Goal: Navigation & Orientation: Find specific page/section

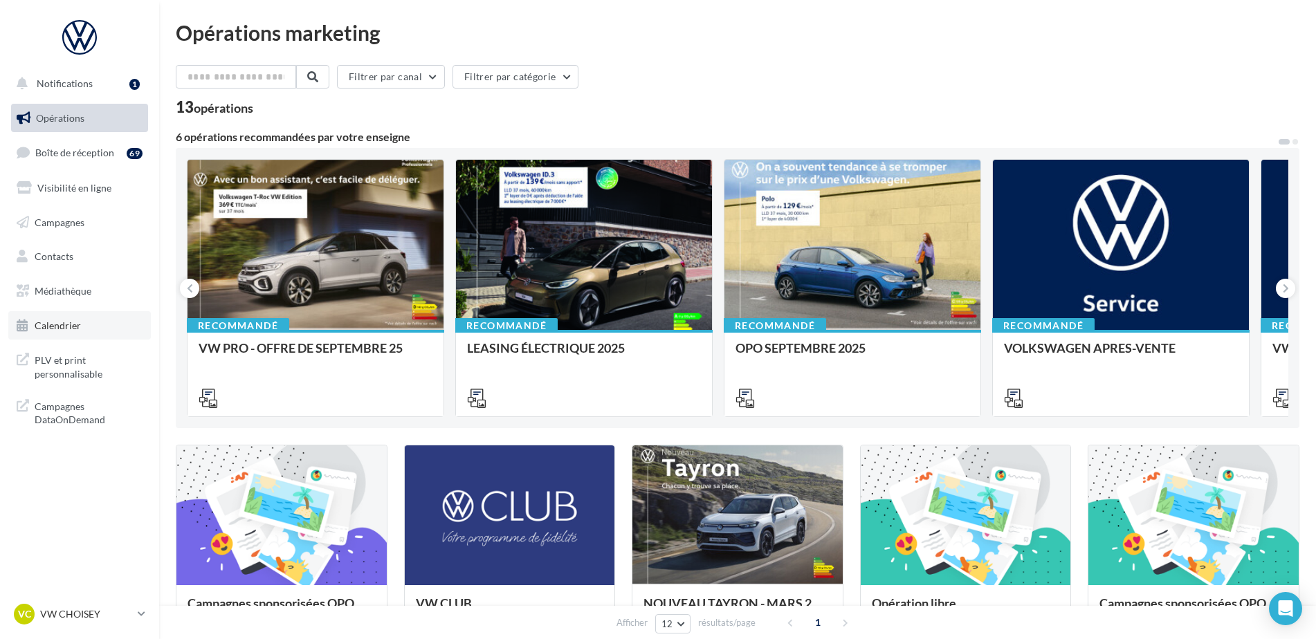
click at [48, 321] on span "Calendrier" at bounding box center [58, 326] width 46 height 12
click at [73, 619] on p "VW CHOISEY" at bounding box center [86, 615] width 92 height 14
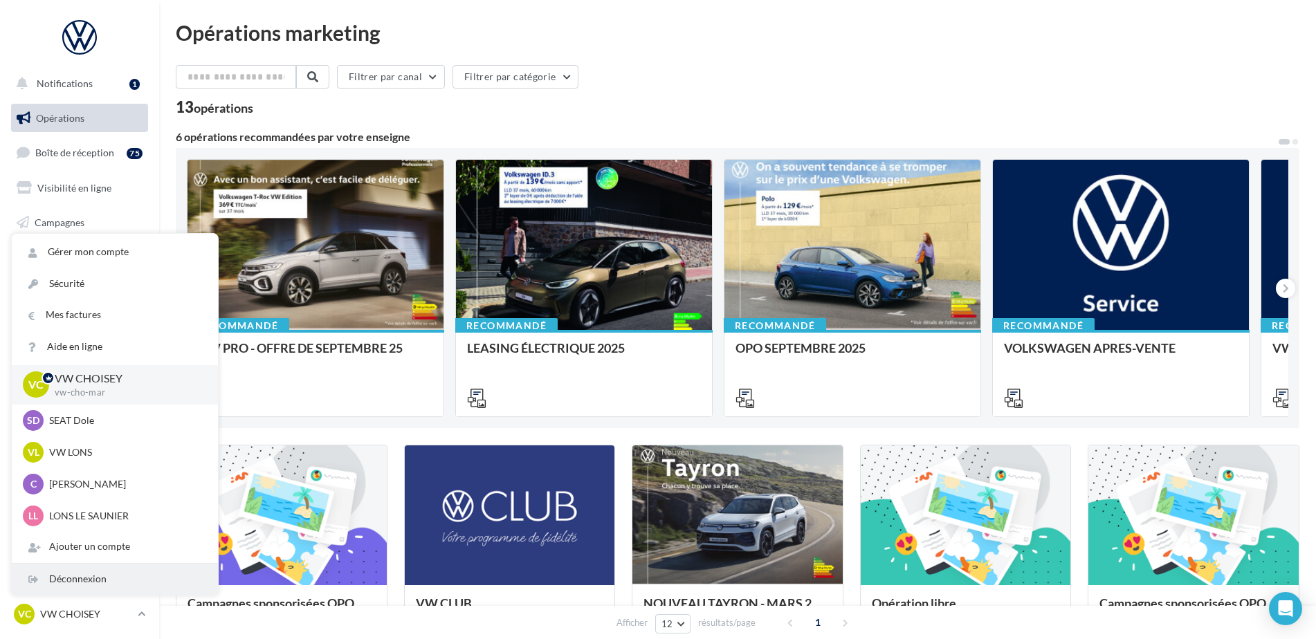
click at [109, 582] on div "Déconnexion" at bounding box center [115, 579] width 206 height 31
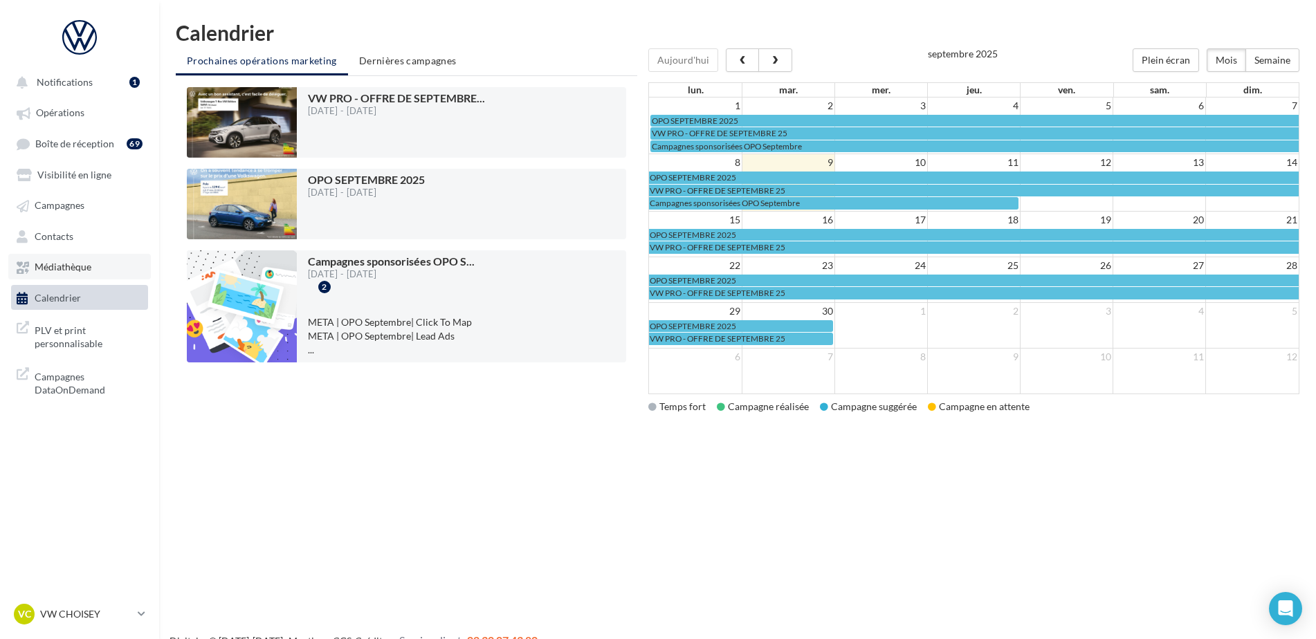
click at [67, 272] on span "Médiathèque" at bounding box center [63, 268] width 57 height 12
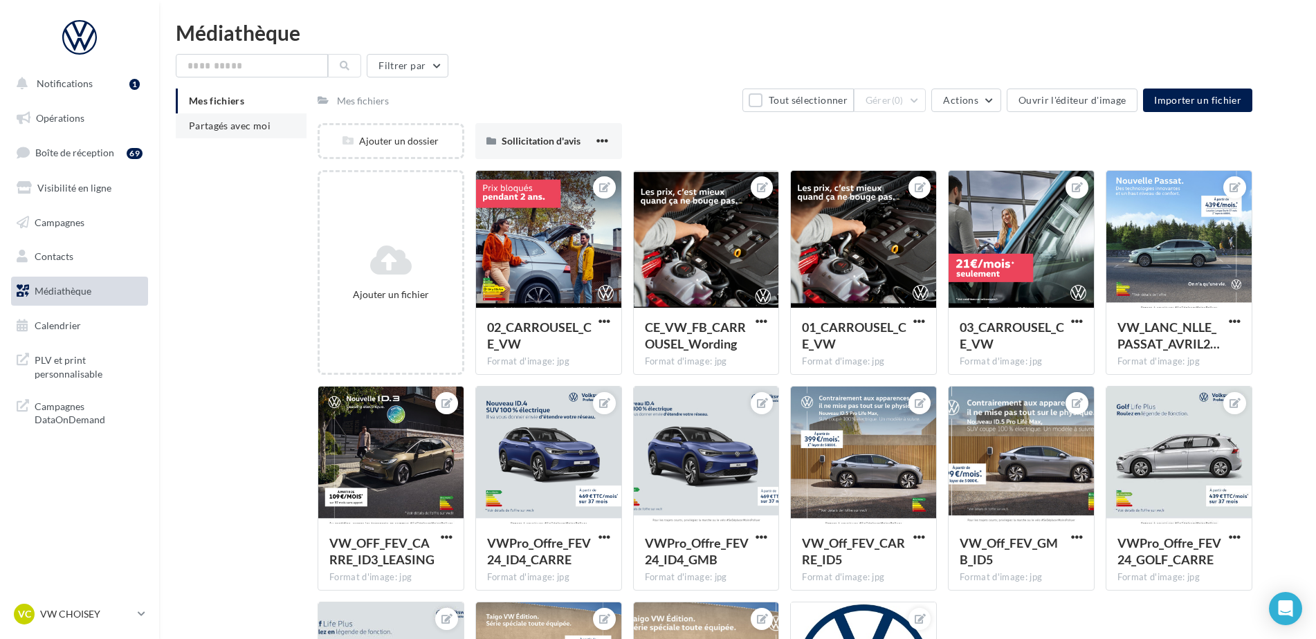
click at [266, 134] on li "Partagés avec moi" at bounding box center [241, 125] width 131 height 25
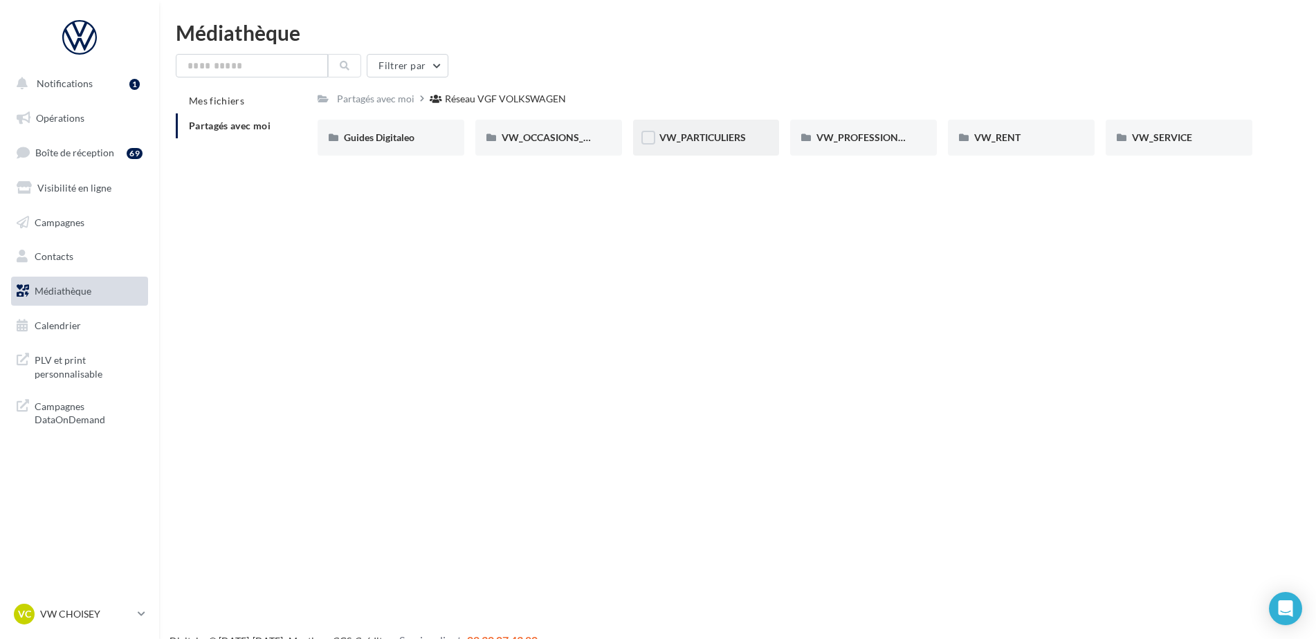
click at [753, 143] on div "VW_PARTICULIERS" at bounding box center [706, 138] width 94 height 14
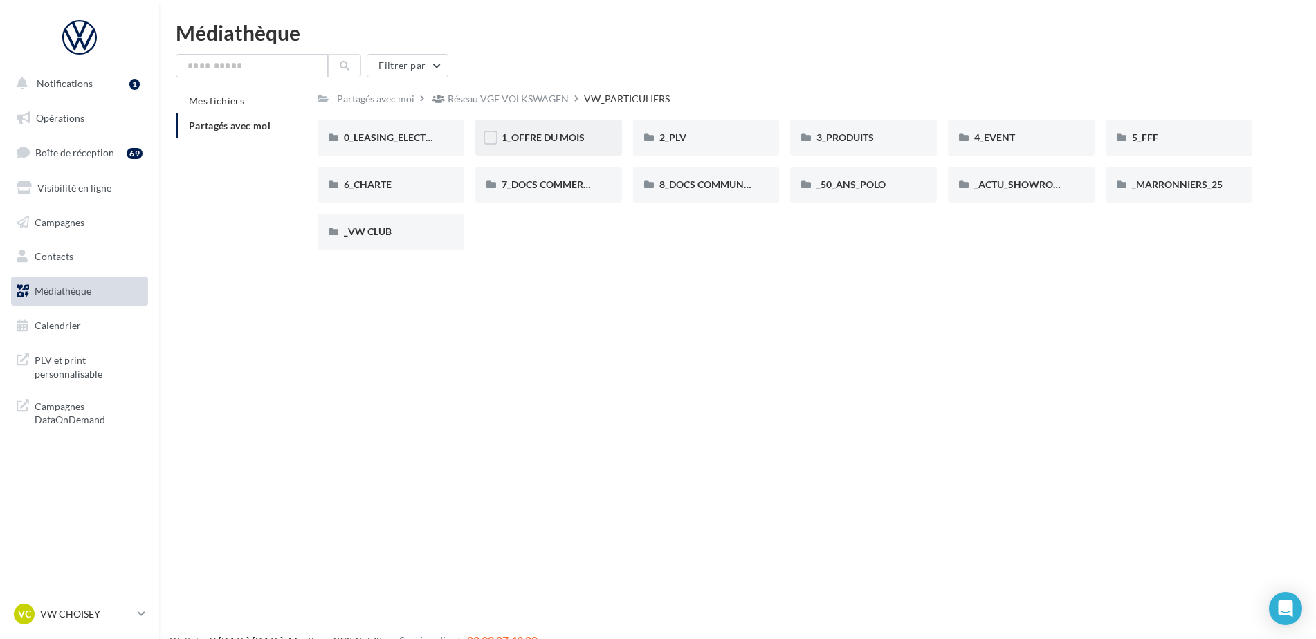
click at [544, 131] on div "1_OFFRE DU MOIS" at bounding box center [549, 138] width 94 height 14
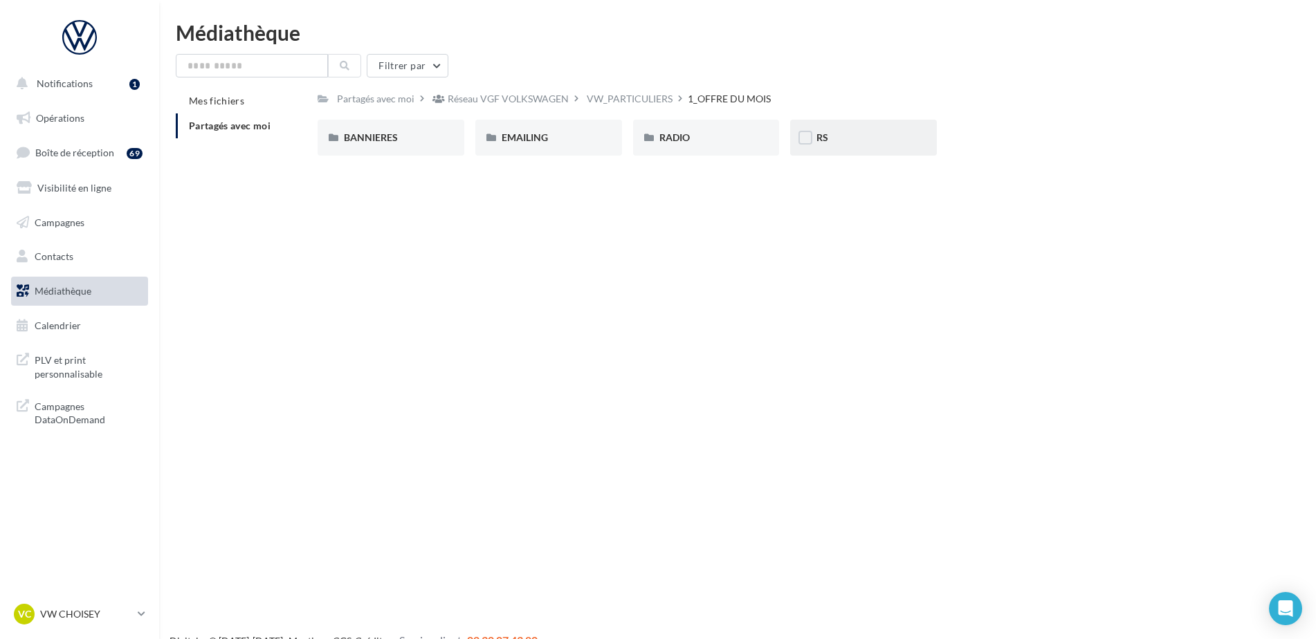
click at [847, 134] on div "RS" at bounding box center [863, 138] width 94 height 14
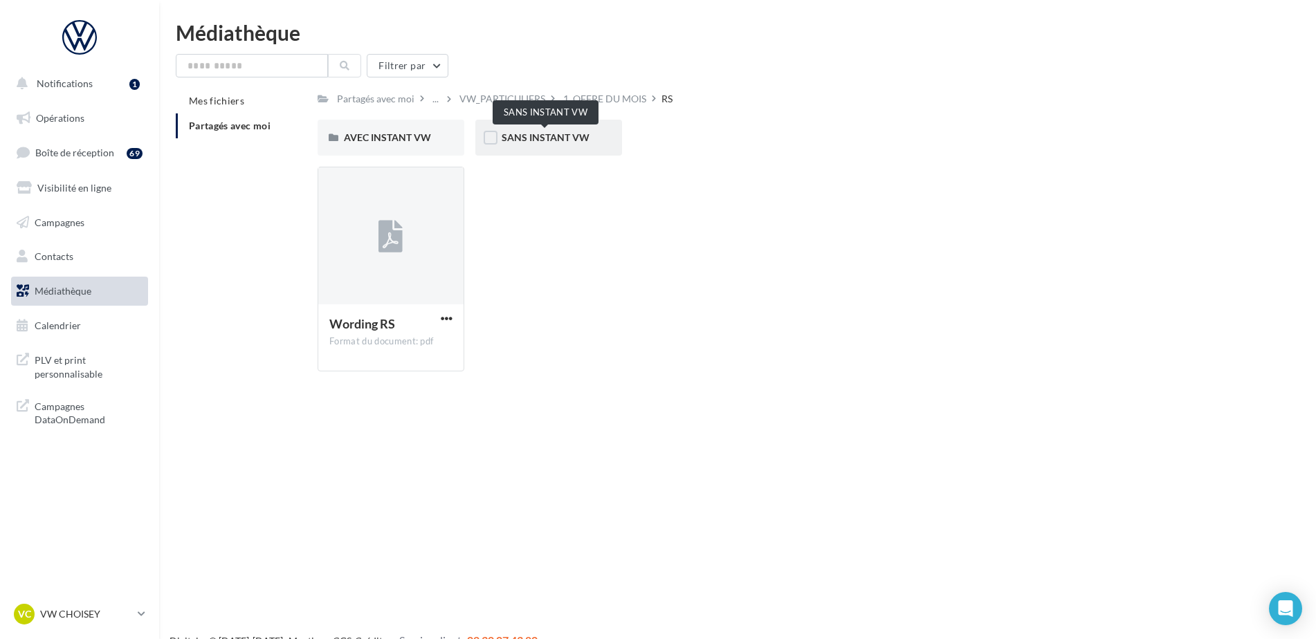
click at [561, 142] on span "SANS INSTANT VW" at bounding box center [546, 137] width 88 height 12
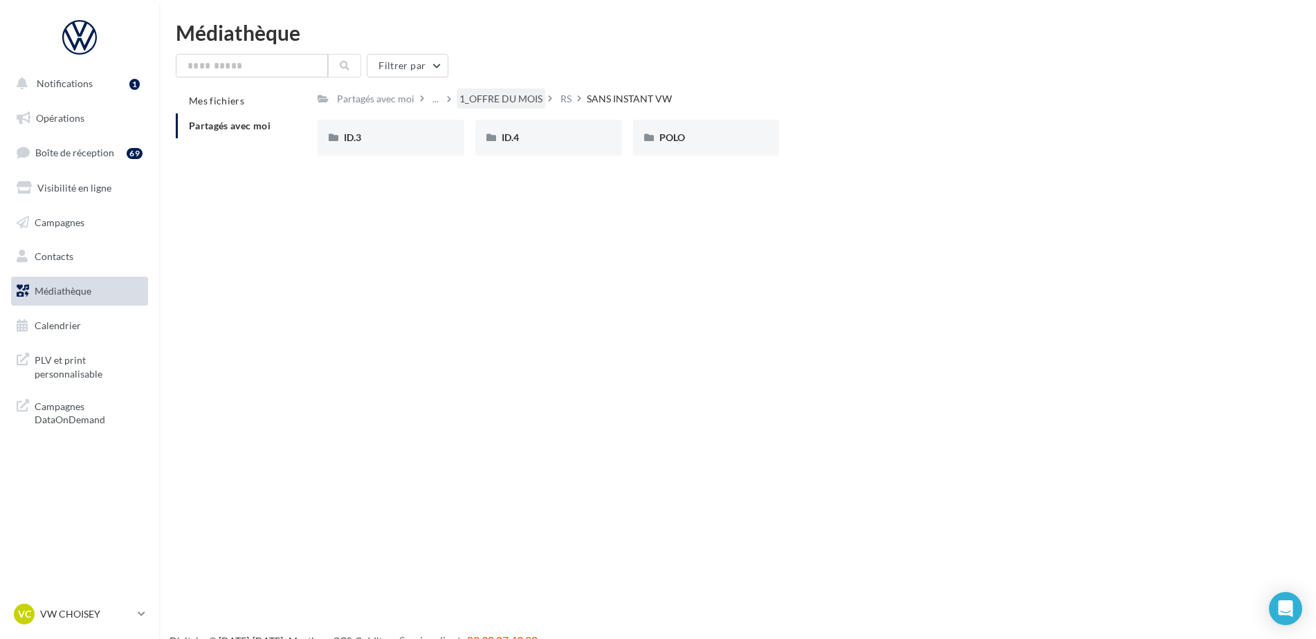
click at [502, 95] on div "1_OFFRE DU MOIS" at bounding box center [500, 99] width 83 height 14
click at [599, 93] on div "VW_PARTICULIERS" at bounding box center [630, 99] width 86 height 14
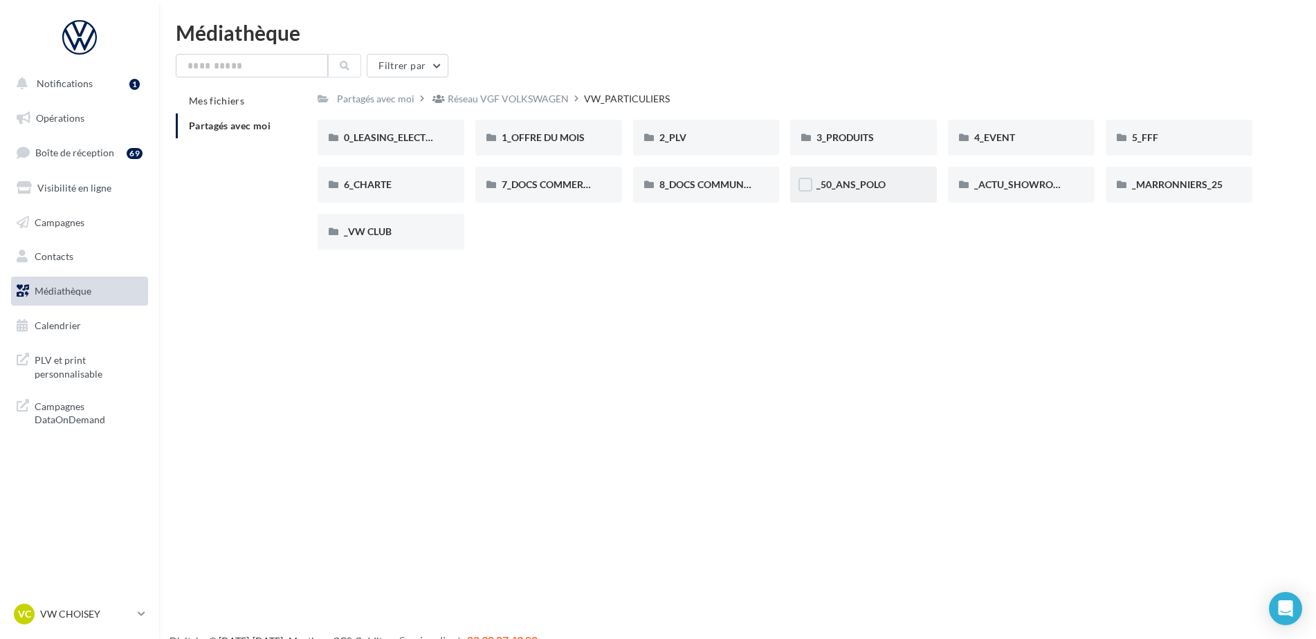
click at [893, 190] on div "_50_ANS_POLO" at bounding box center [863, 185] width 94 height 14
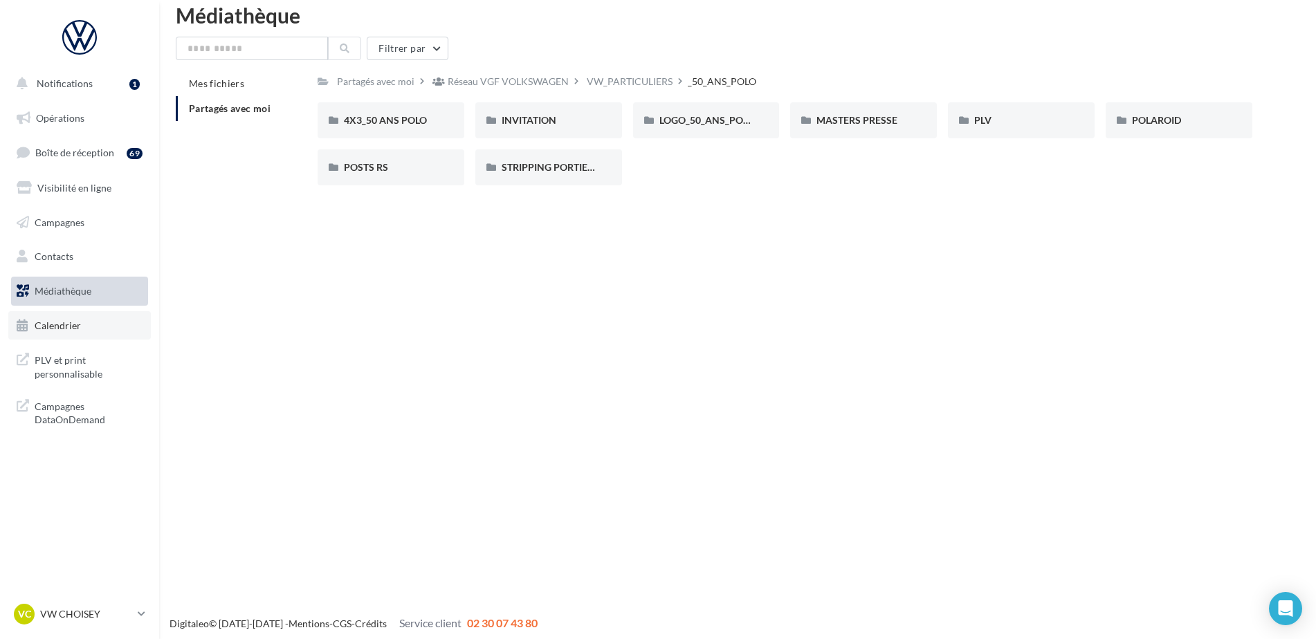
scroll to position [22, 0]
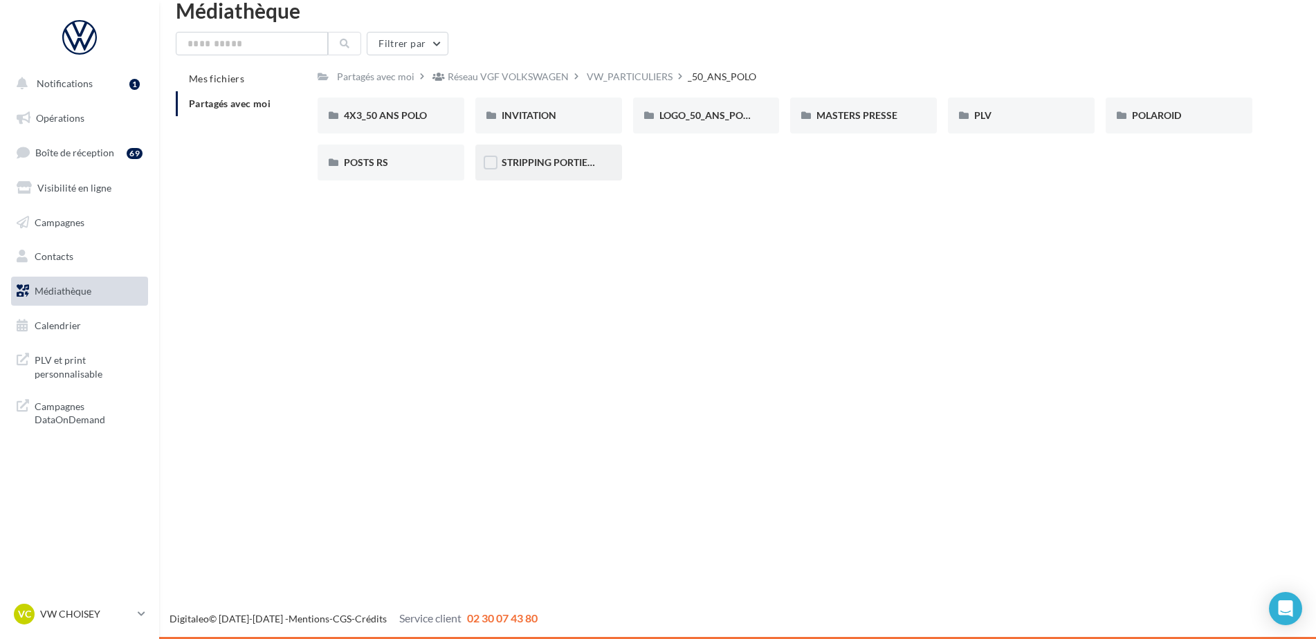
click at [597, 152] on div "STRIPPING PORTIERE" at bounding box center [548, 163] width 147 height 36
click at [403, 171] on div "POSTS RS" at bounding box center [391, 163] width 147 height 36
click at [637, 75] on div "VW_PARTICULIERS" at bounding box center [630, 77] width 86 height 14
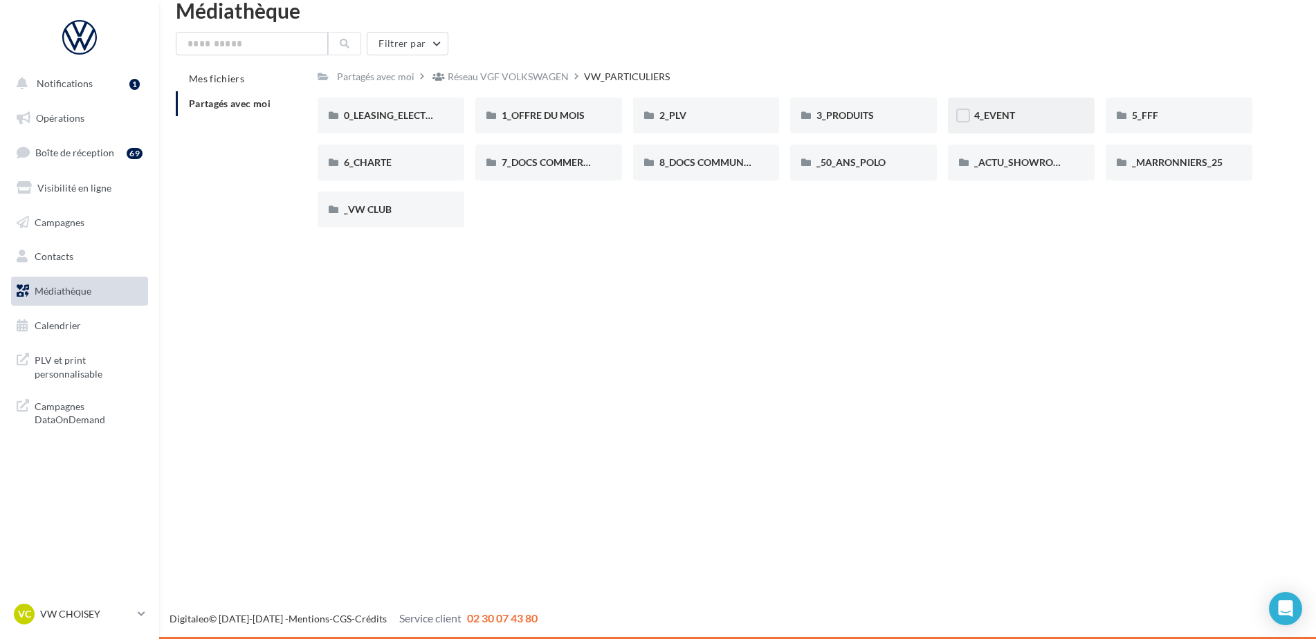
click at [1016, 110] on div "4_EVENT" at bounding box center [1021, 116] width 94 height 14
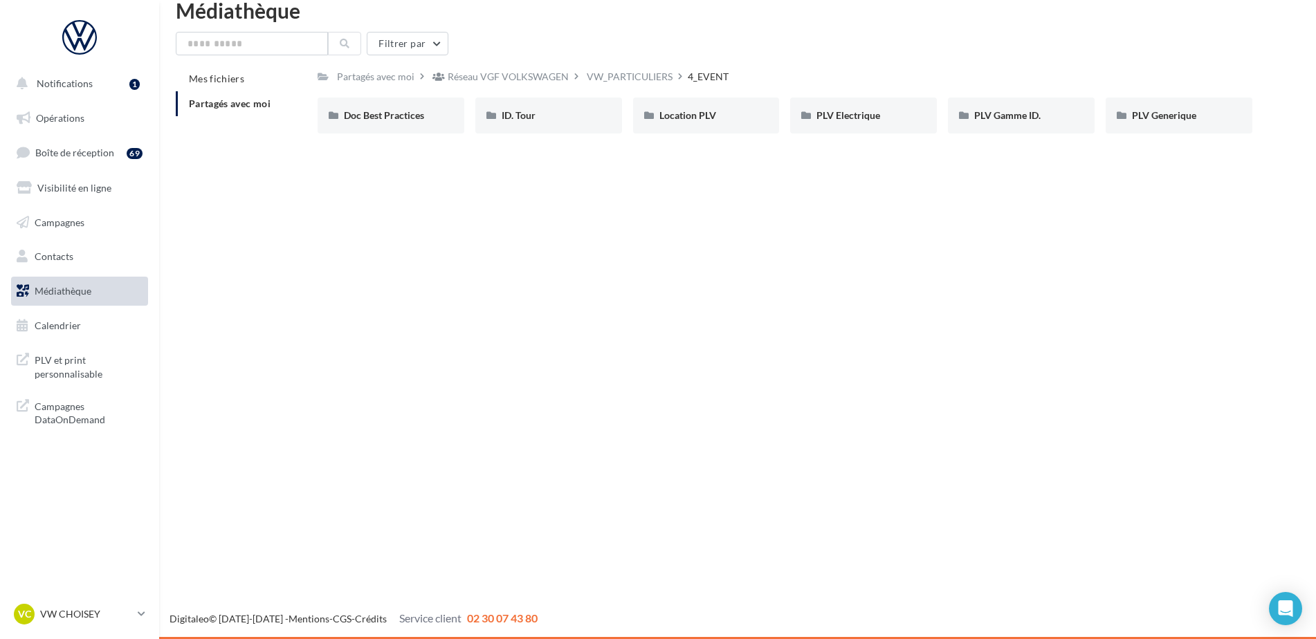
drag, startPoint x: 421, startPoint y: 116, endPoint x: 491, endPoint y: 137, distance: 73.1
click at [442, 133] on div "Doc Best Practices" at bounding box center [391, 116] width 147 height 36
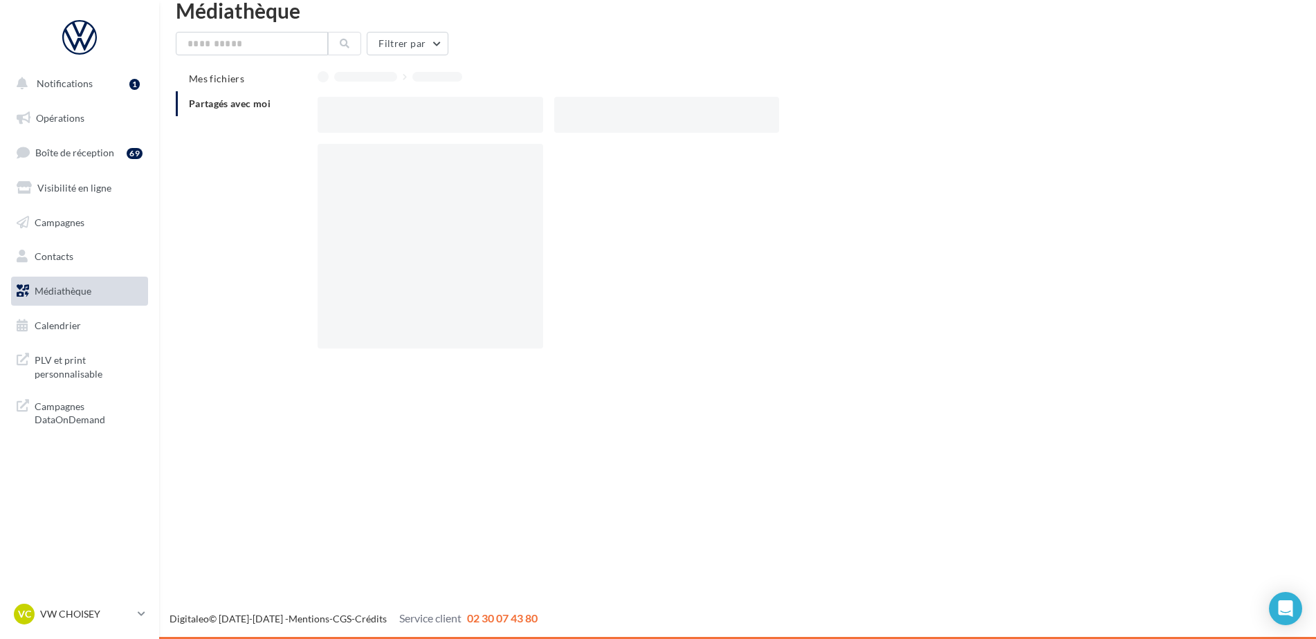
click at [821, 221] on div at bounding box center [791, 252] width 946 height 216
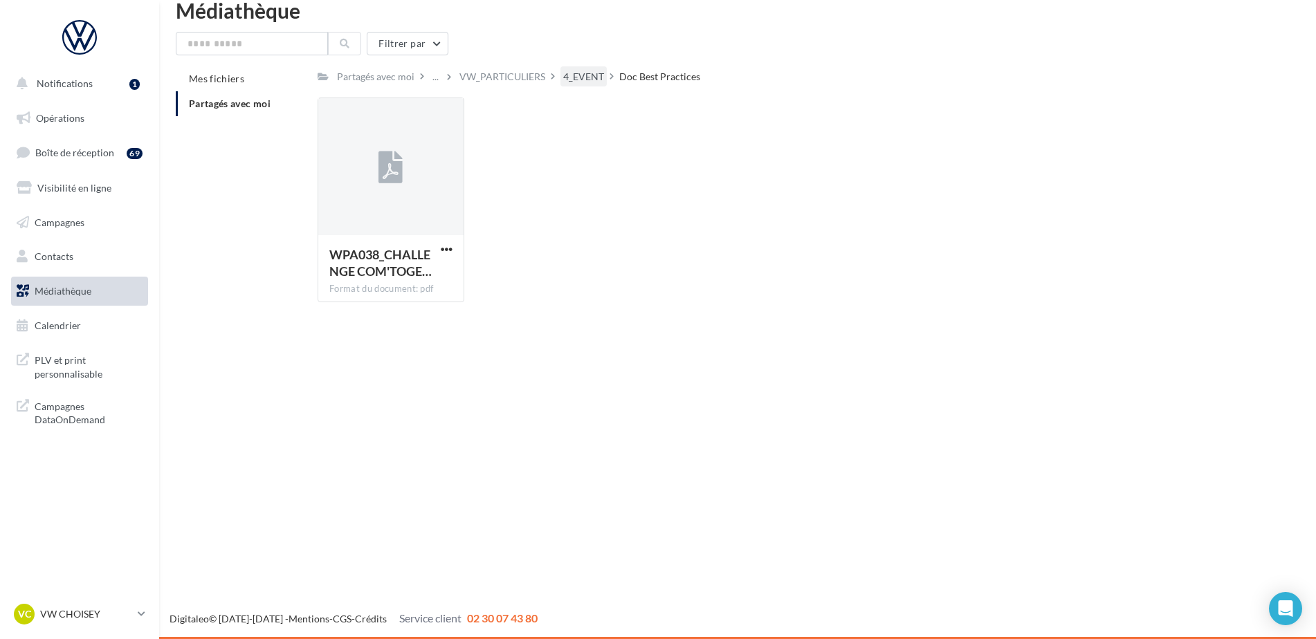
click at [596, 80] on div "4_EVENT" at bounding box center [583, 77] width 41 height 14
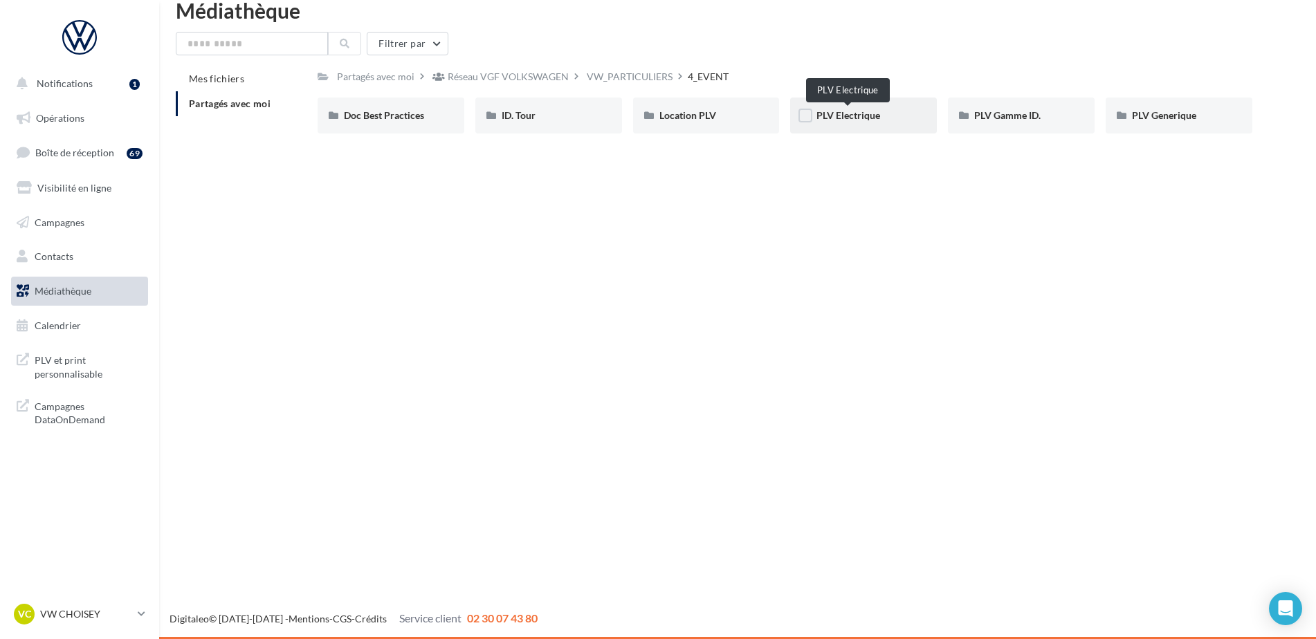
click at [839, 118] on span "PLV Electrique" at bounding box center [848, 115] width 64 height 12
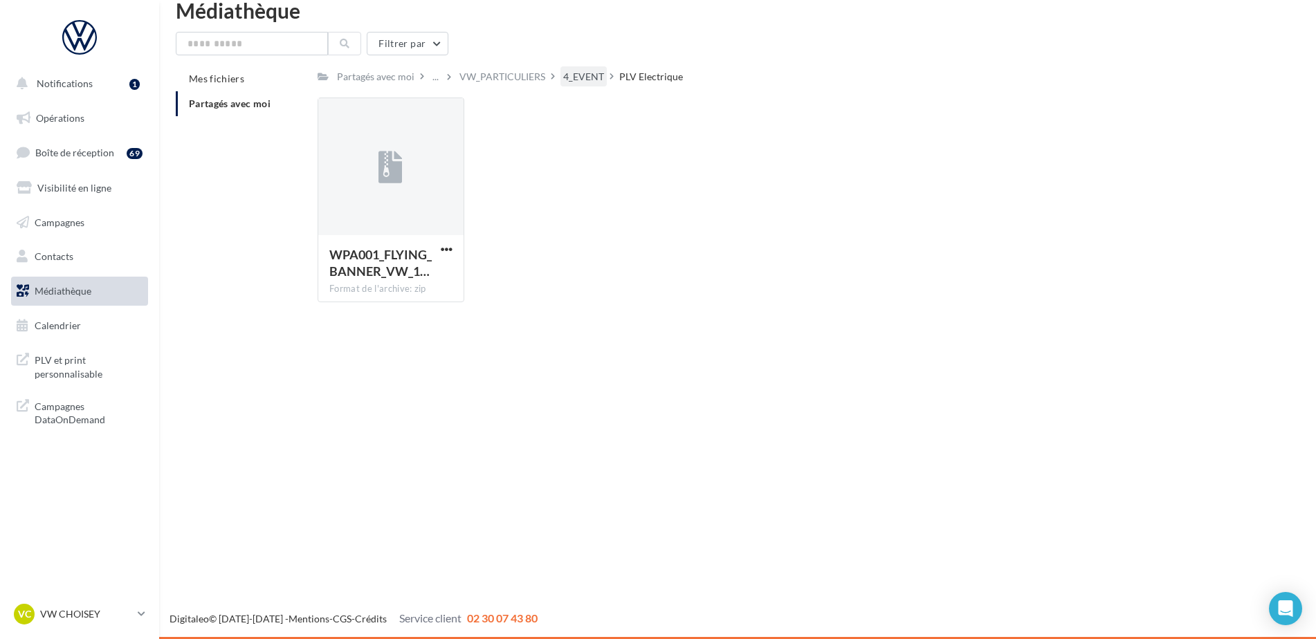
click at [587, 80] on div "4_EVENT" at bounding box center [583, 77] width 41 height 14
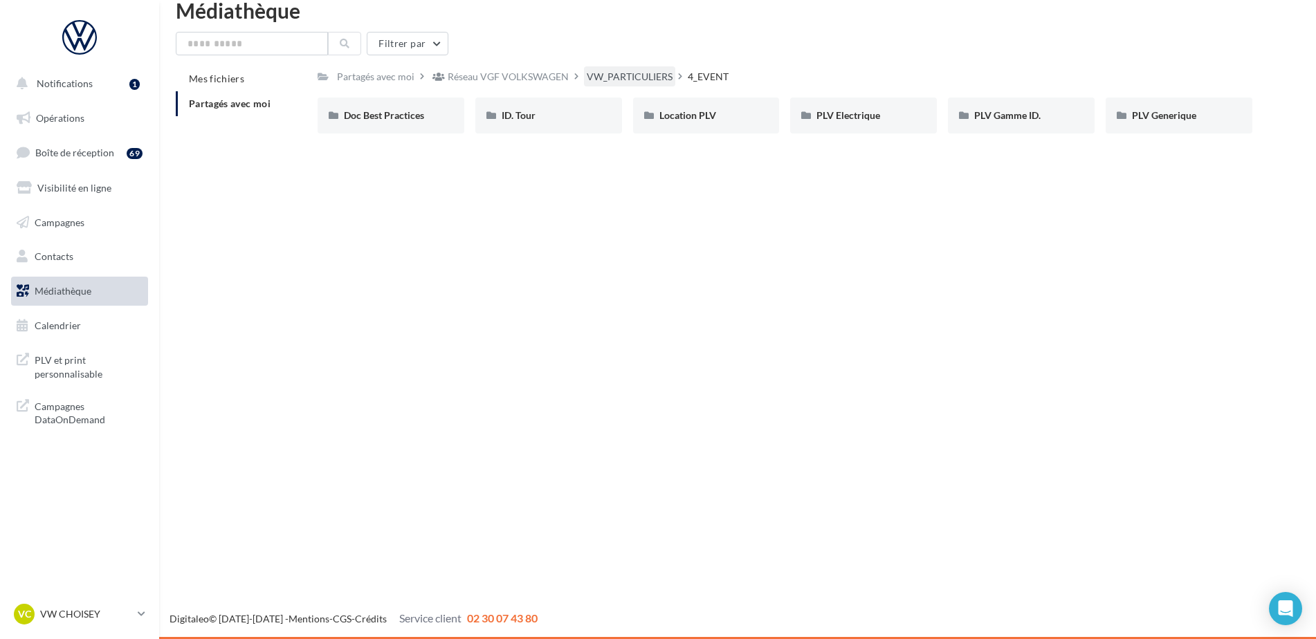
click at [610, 78] on div "VW_PARTICULIERS" at bounding box center [630, 77] width 86 height 14
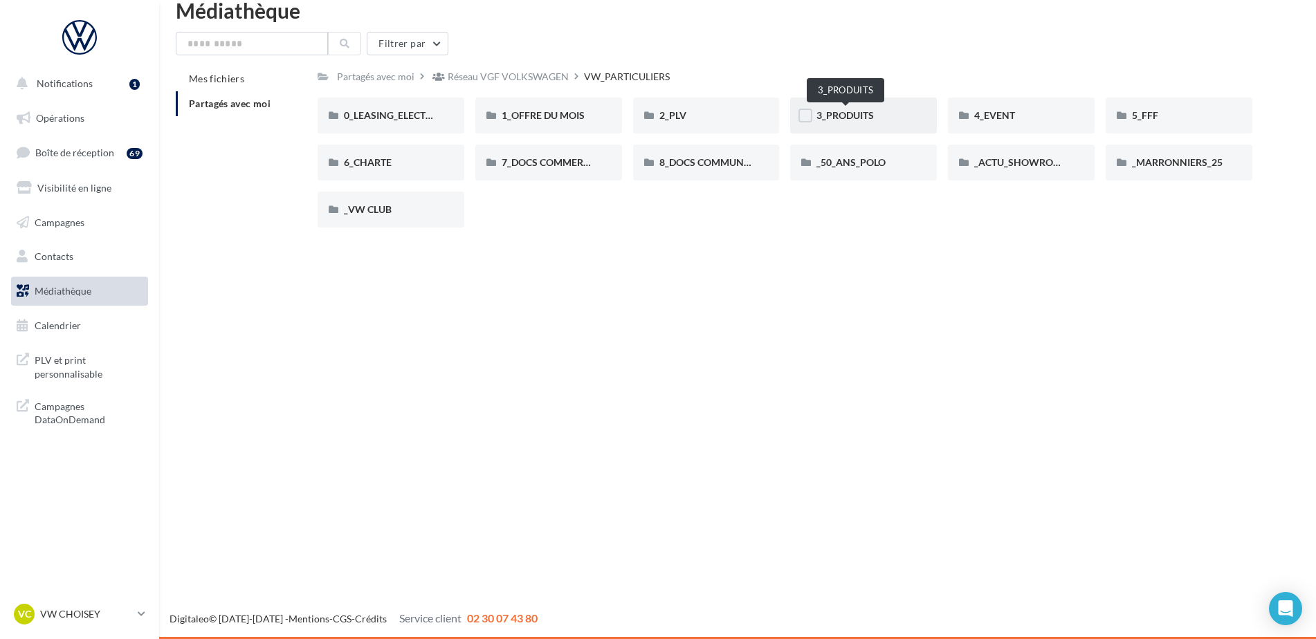
click at [848, 110] on span "3_PRODUITS" at bounding box center [844, 115] width 57 height 12
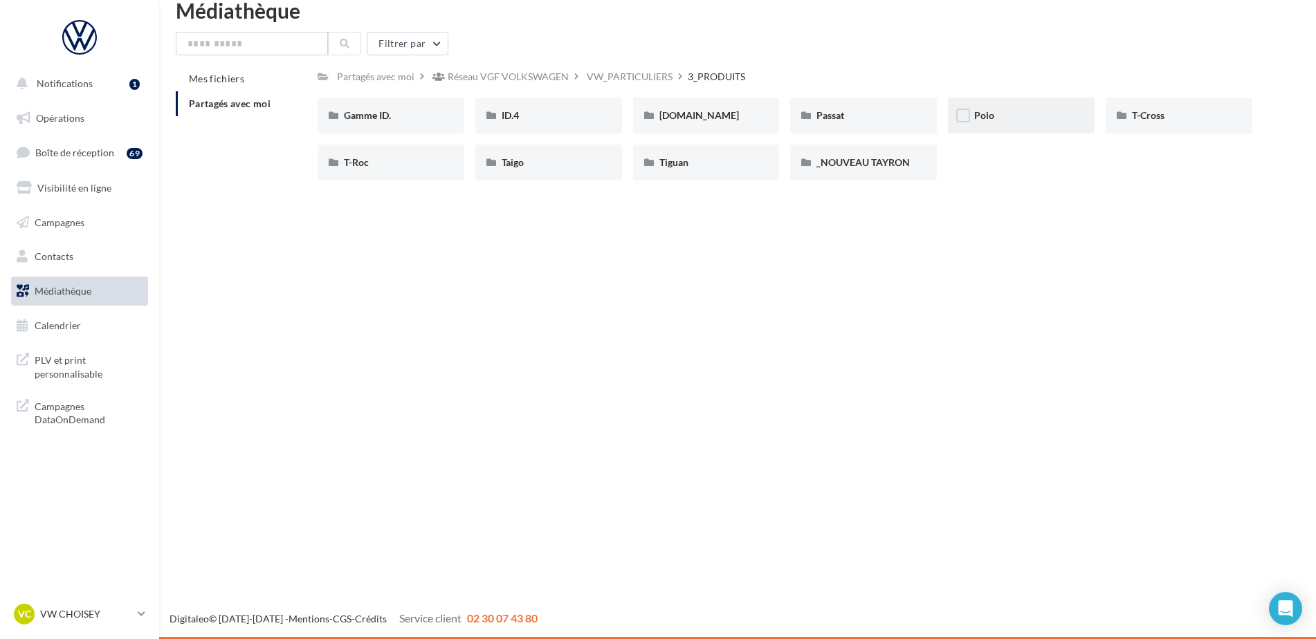
click at [1021, 120] on div "Polo" at bounding box center [1021, 116] width 94 height 14
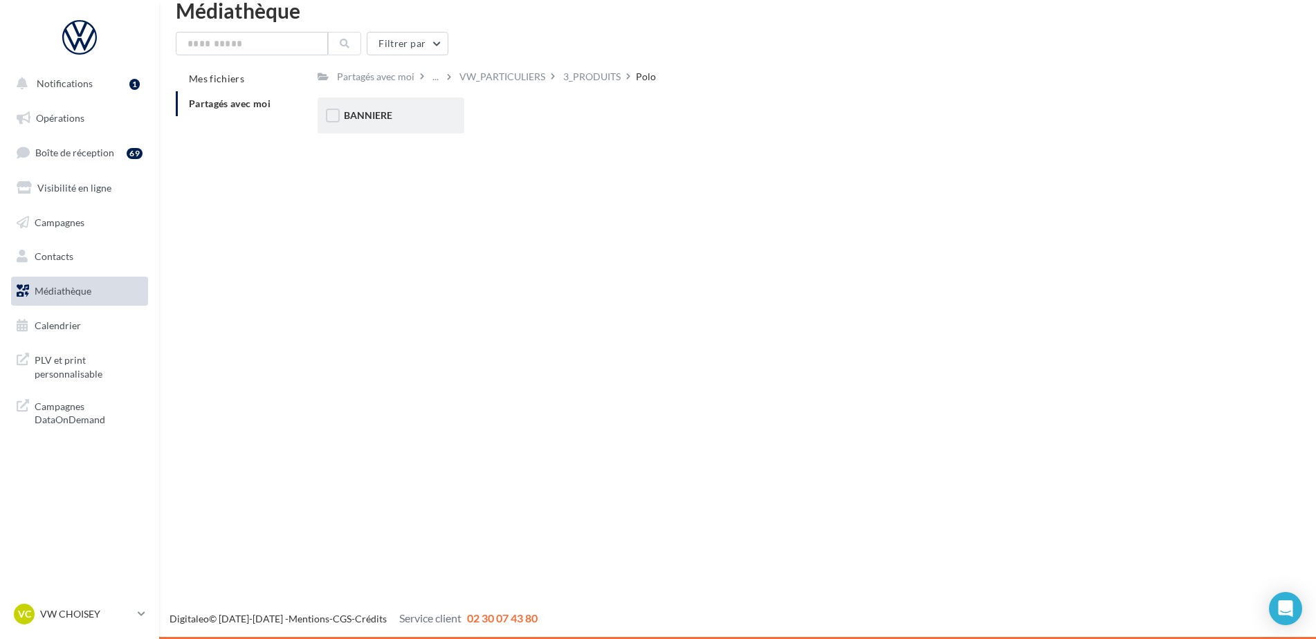
click at [413, 121] on div "BANNIERE" at bounding box center [391, 116] width 94 height 14
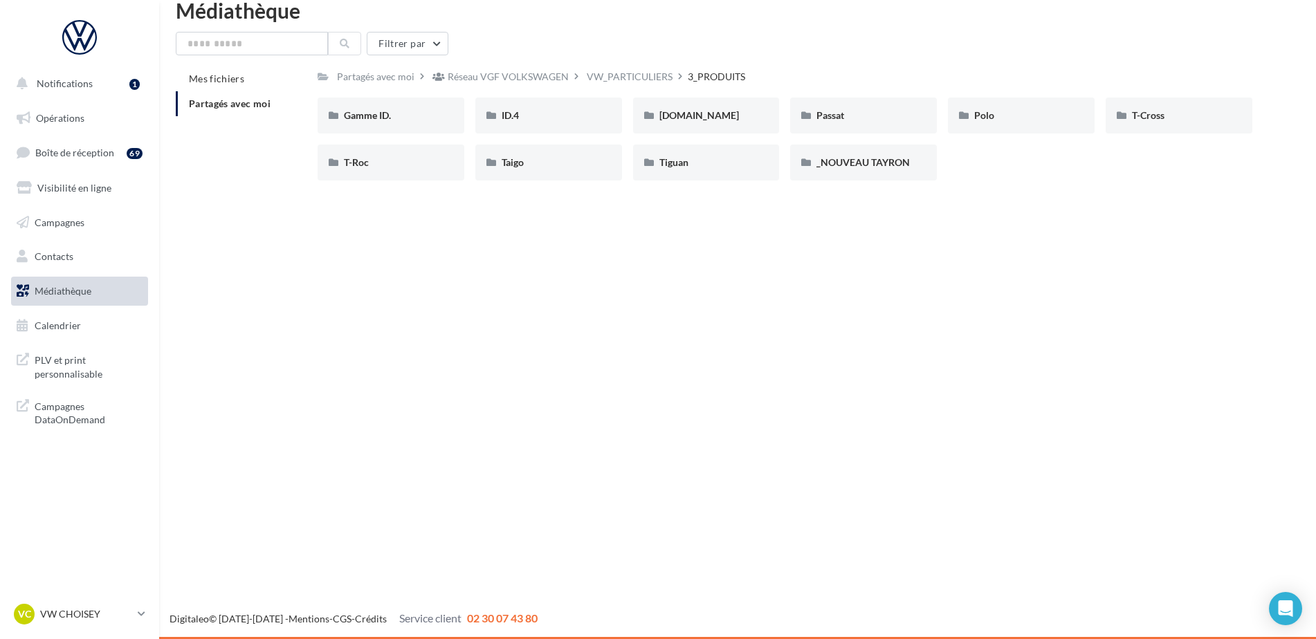
click at [228, 104] on span "Partagés avec moi" at bounding box center [230, 104] width 82 height 12
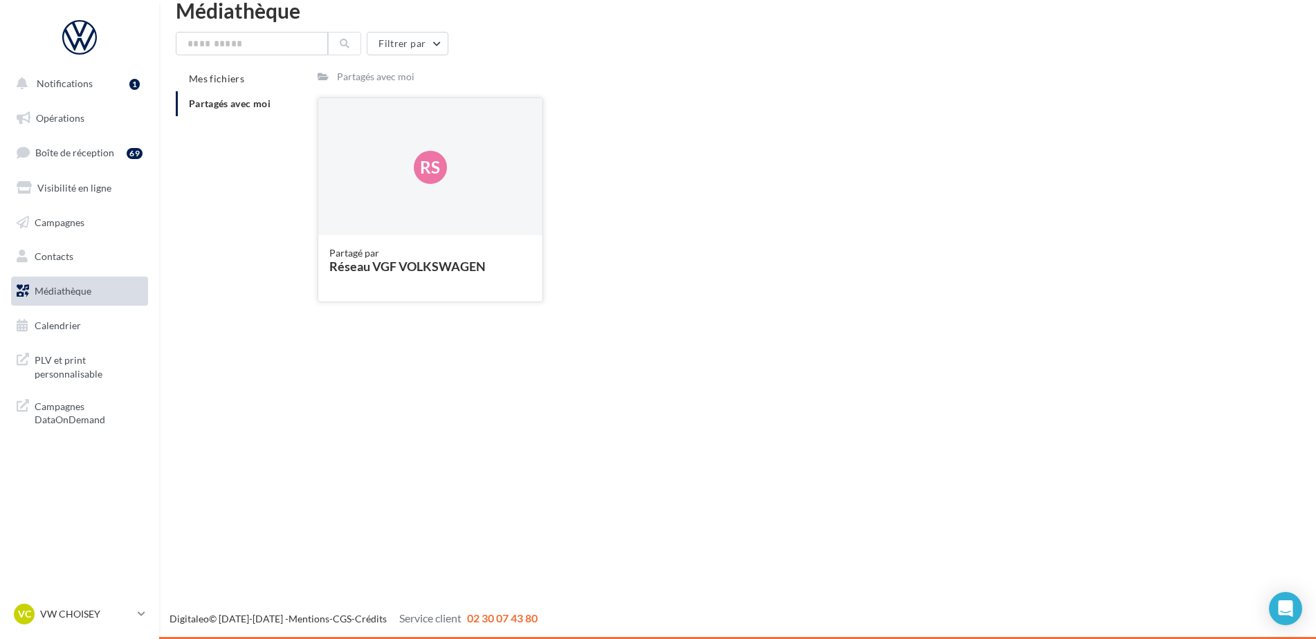
click at [461, 222] on div "Rs" at bounding box center [430, 167] width 224 height 138
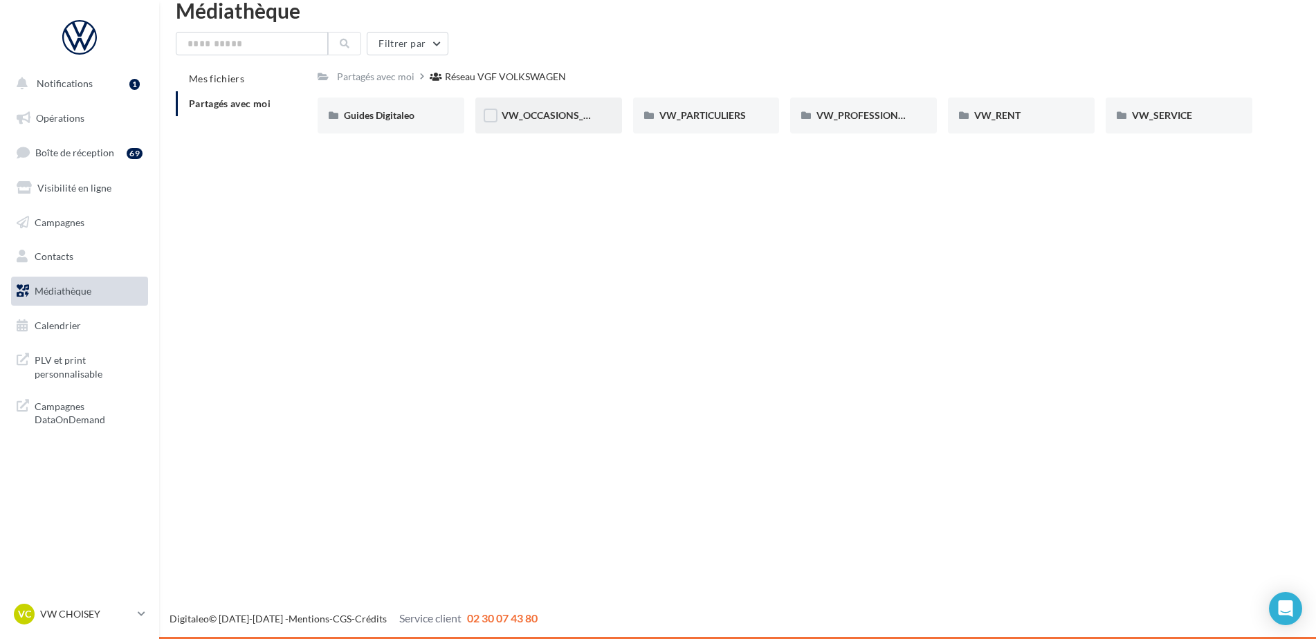
click at [570, 129] on div "VW_OCCASIONS_GARANTIES" at bounding box center [548, 116] width 147 height 36
click at [577, 127] on div "GENERAL" at bounding box center [548, 116] width 147 height 36
click at [129, 74] on div "1" at bounding box center [137, 83] width 16 height 19
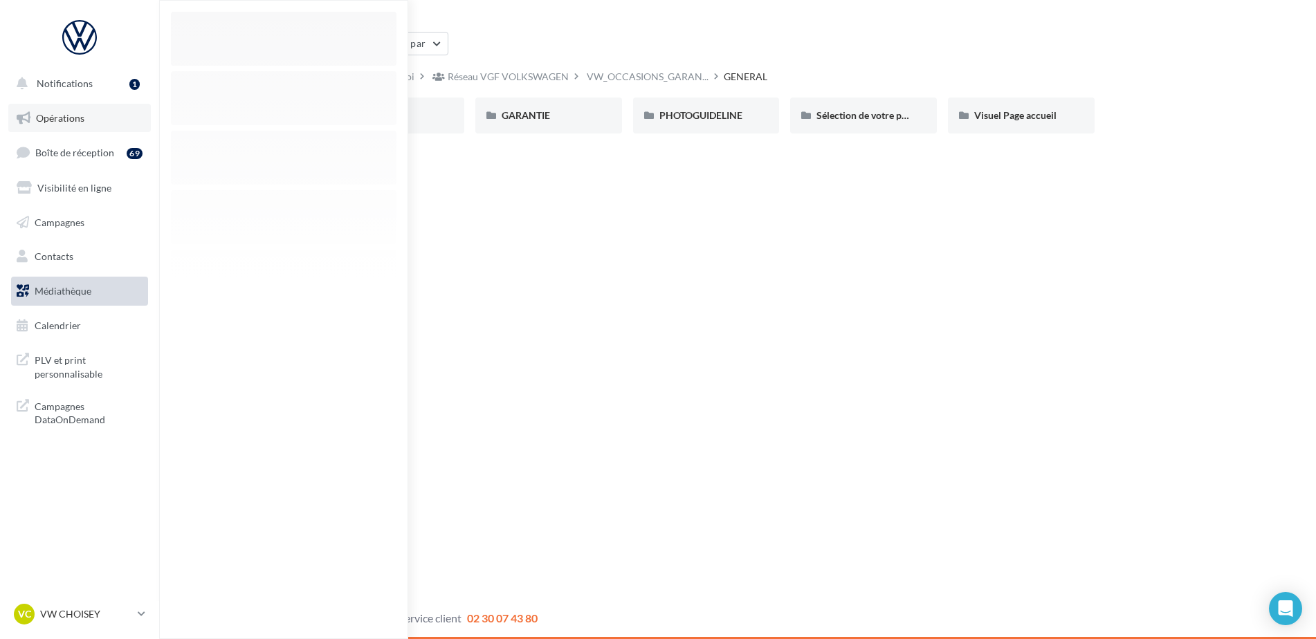
click at [48, 123] on link "Opérations" at bounding box center [79, 118] width 143 height 29
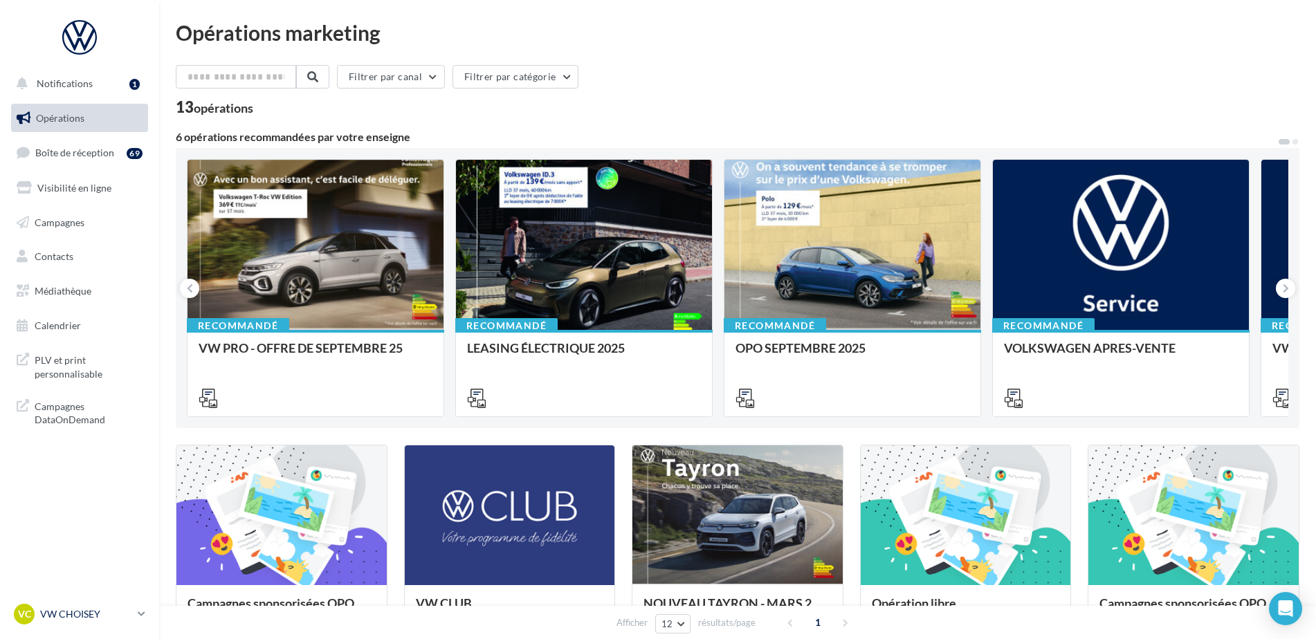
click at [65, 619] on p "VW CHOISEY" at bounding box center [86, 615] width 92 height 14
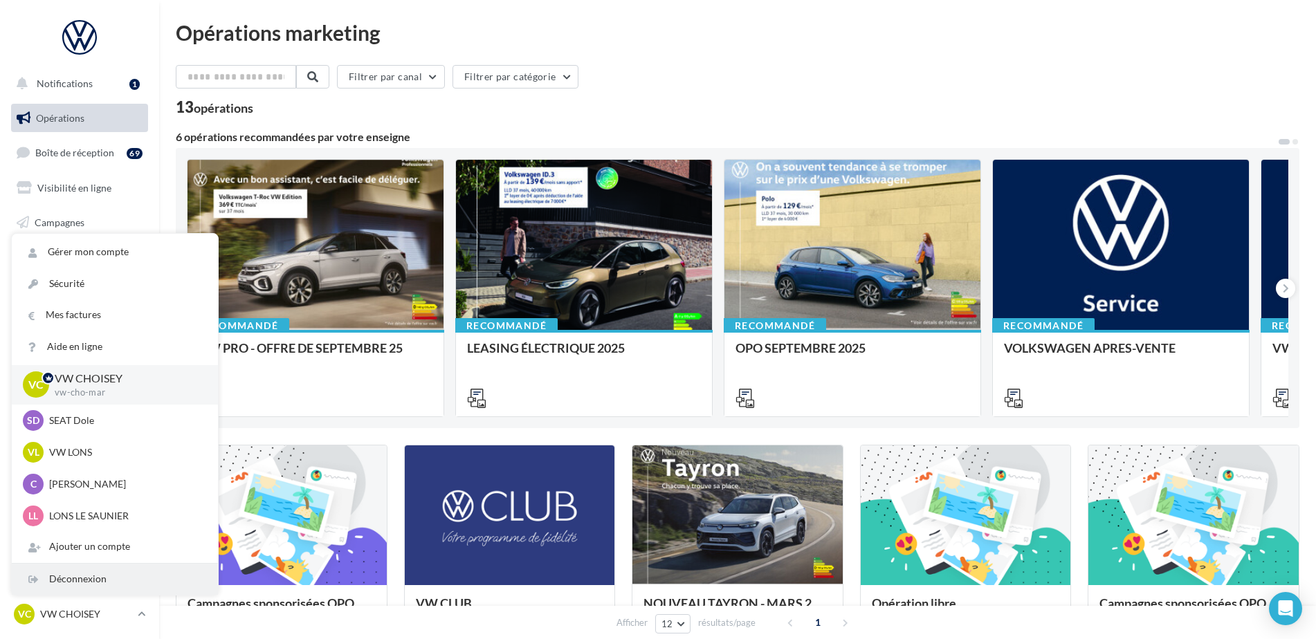
click at [75, 582] on div "Déconnexion" at bounding box center [115, 579] width 206 height 31
